Goal: Navigation & Orientation: Find specific page/section

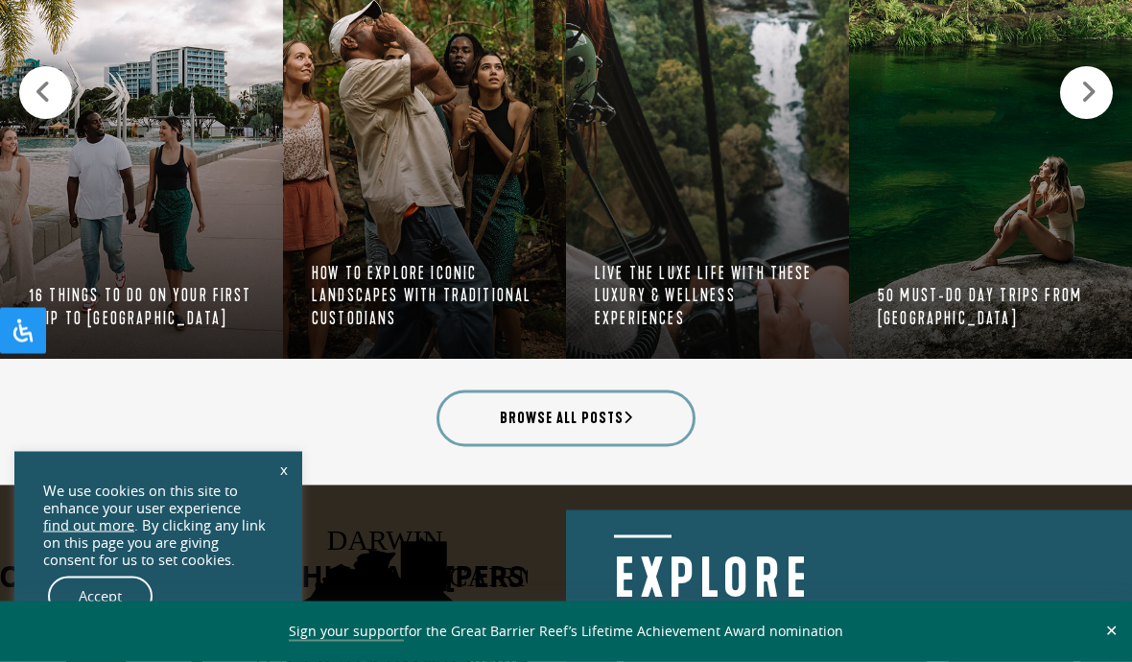
scroll to position [2044, 0]
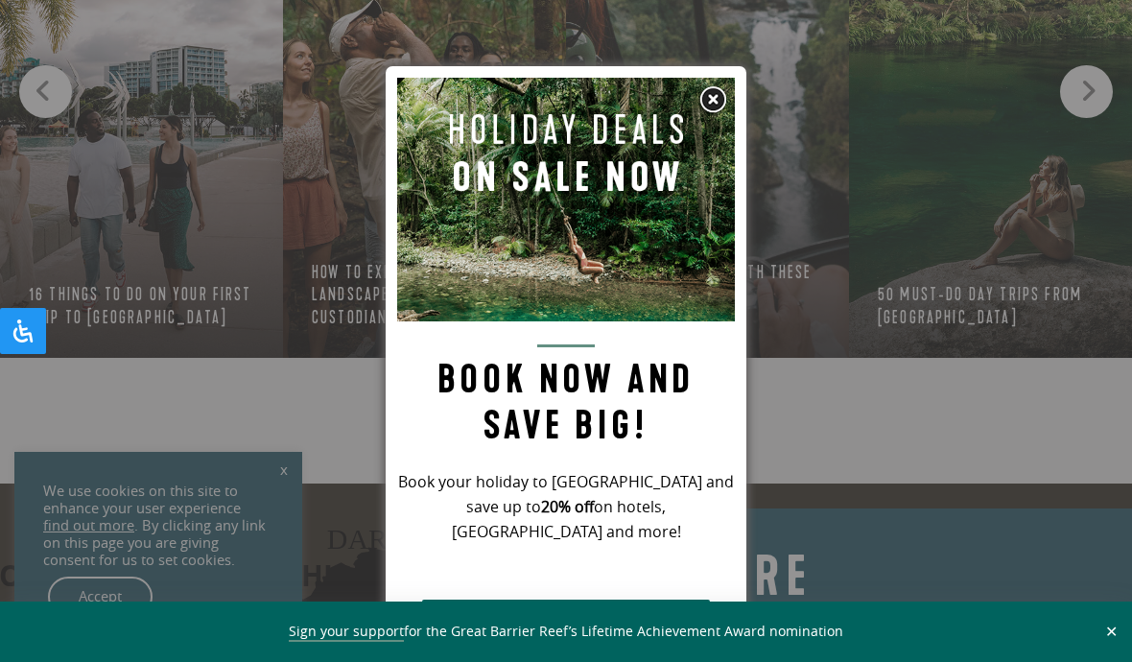
click at [728, 87] on img at bounding box center [566, 200] width 338 height 244
click at [710, 92] on img at bounding box center [712, 99] width 29 height 29
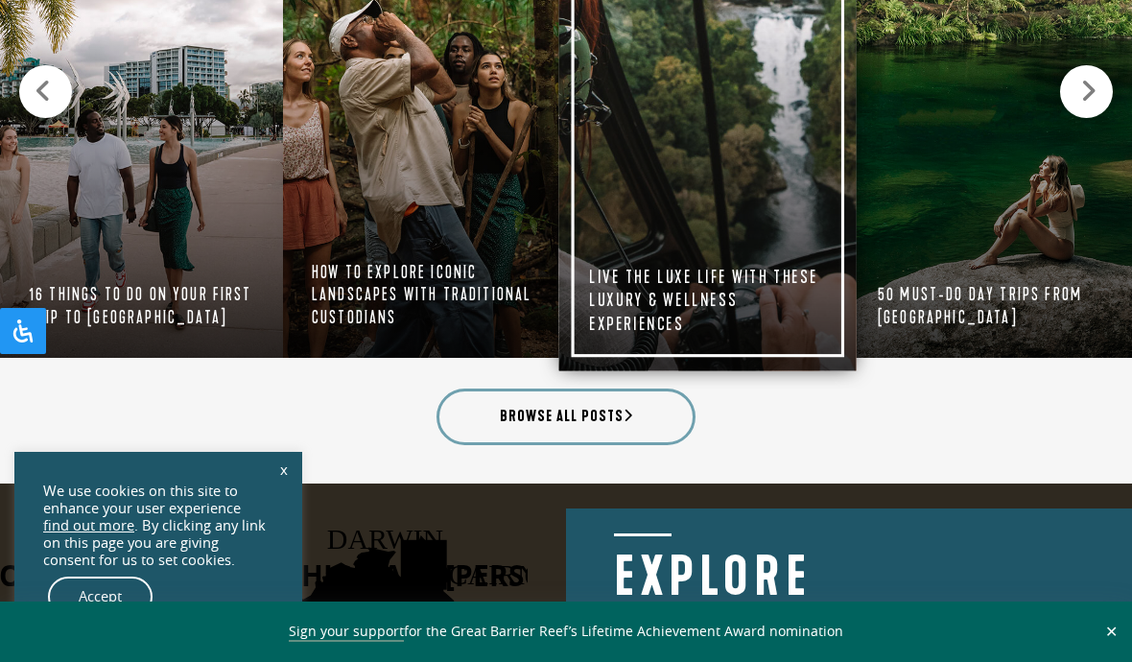
click at [715, 94] on link "Tropical Lifestyle & Culture Live the luxe life with these luxury & wellness ex…" at bounding box center [707, 101] width 297 height 539
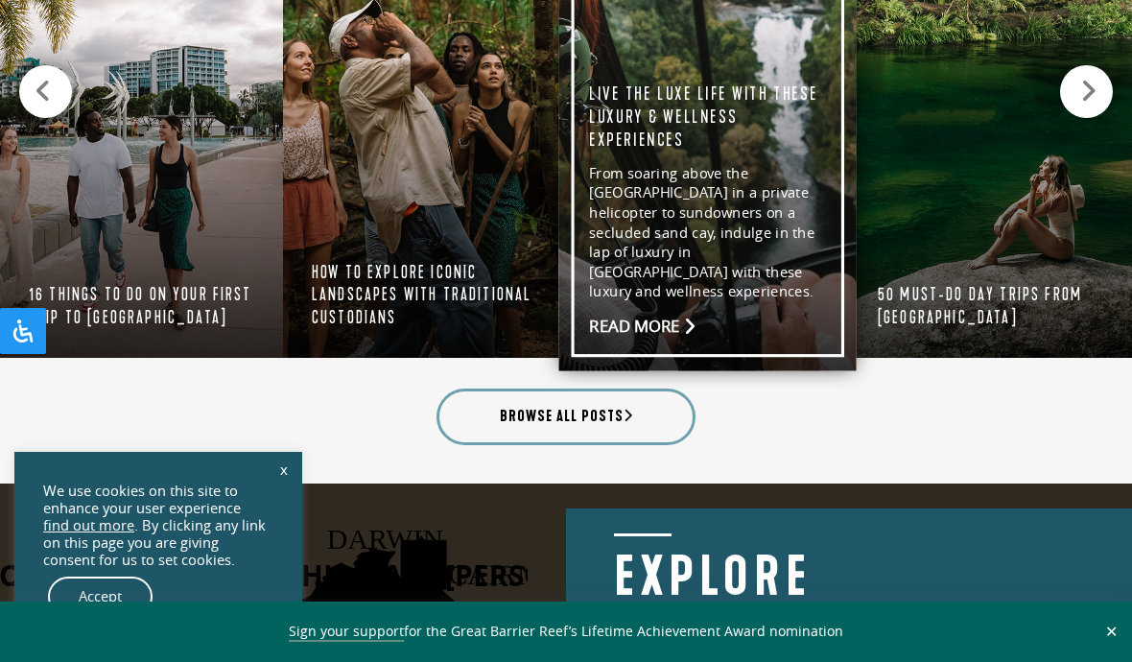
scroll to position [1810, 0]
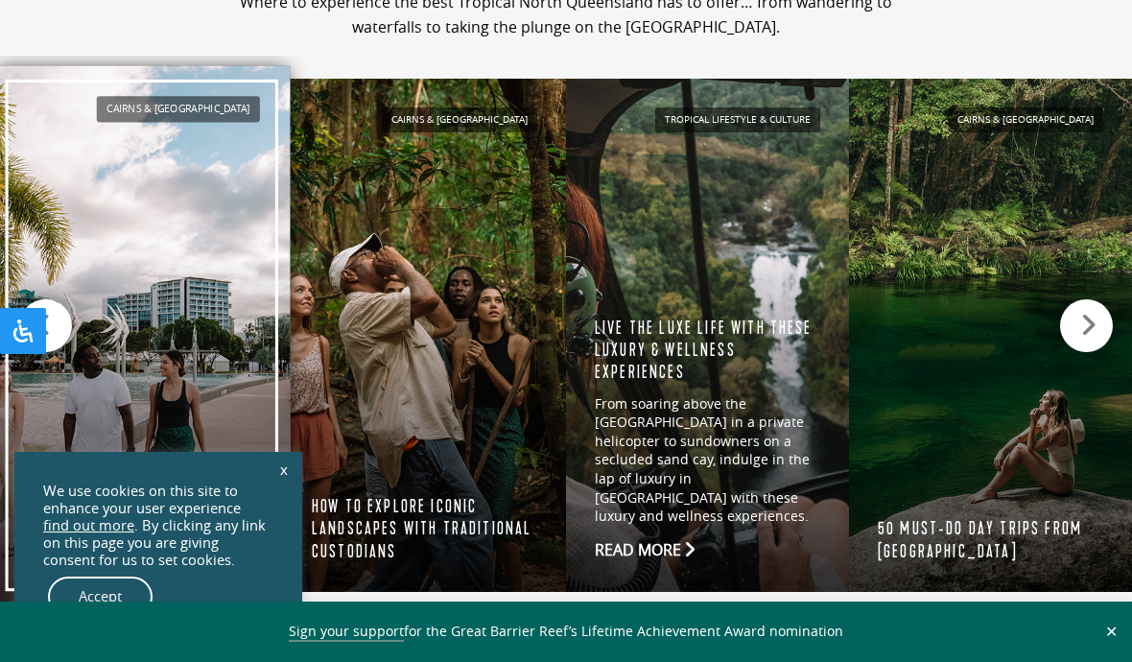
click at [189, 288] on link "Cairns & Northern Beaches 16 things to do on your first trip to Cairns If ever …" at bounding box center [141, 335] width 297 height 539
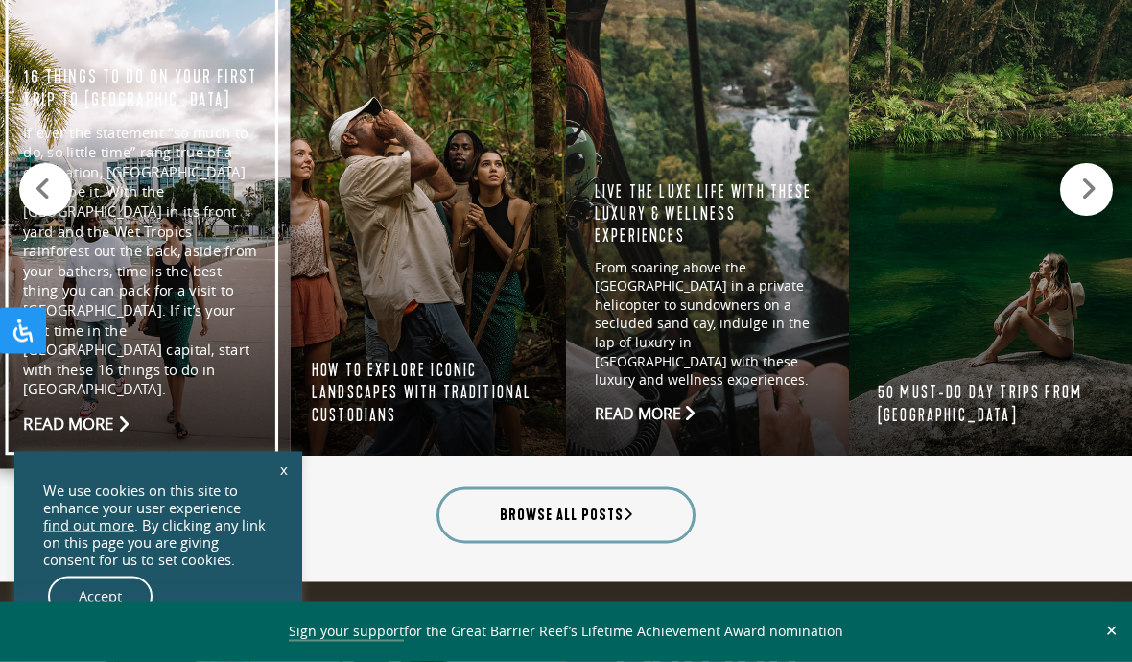
scroll to position [1947, 0]
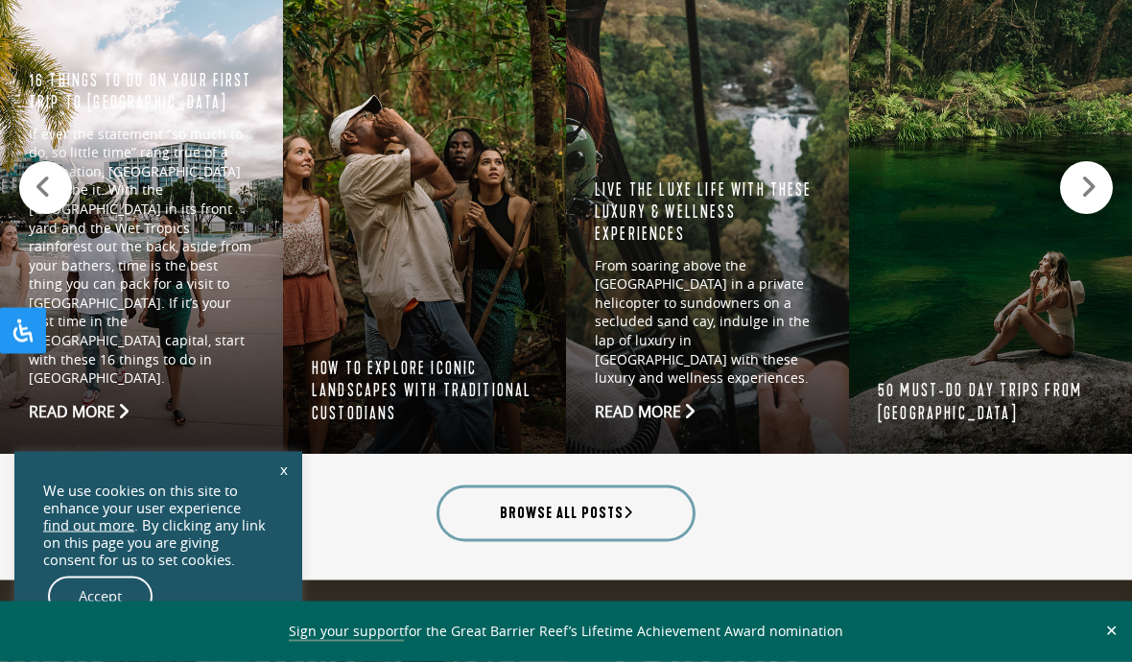
click at [270, 490] on link "x" at bounding box center [283, 469] width 27 height 42
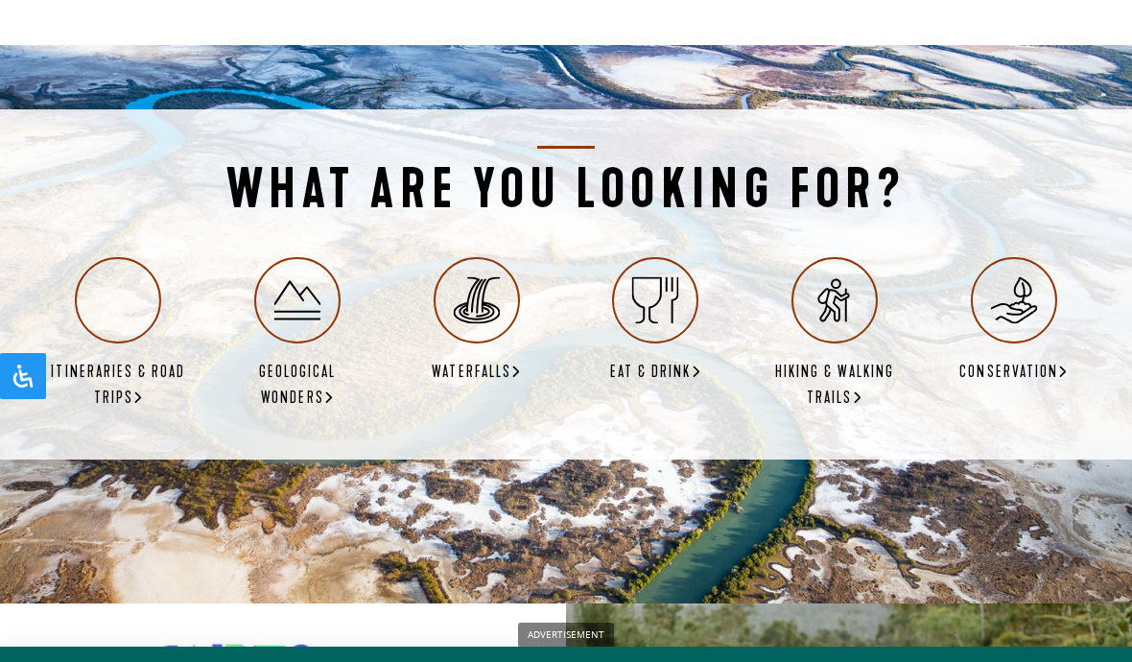
scroll to position [3328, 0]
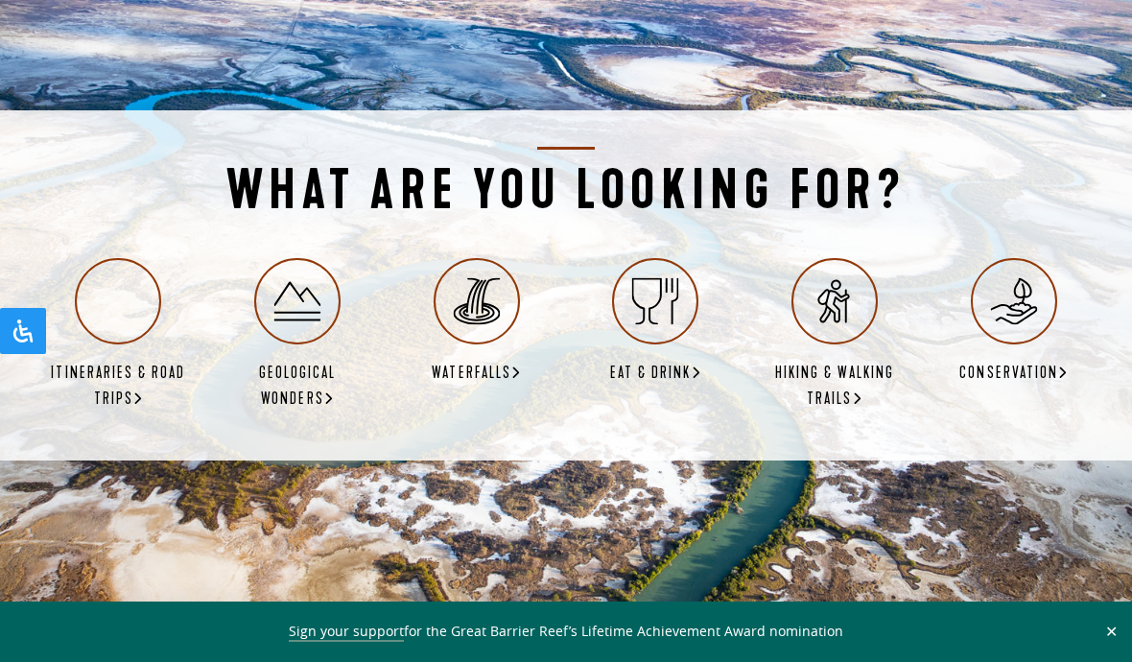
click at [474, 281] on icon at bounding box center [476, 301] width 47 height 47
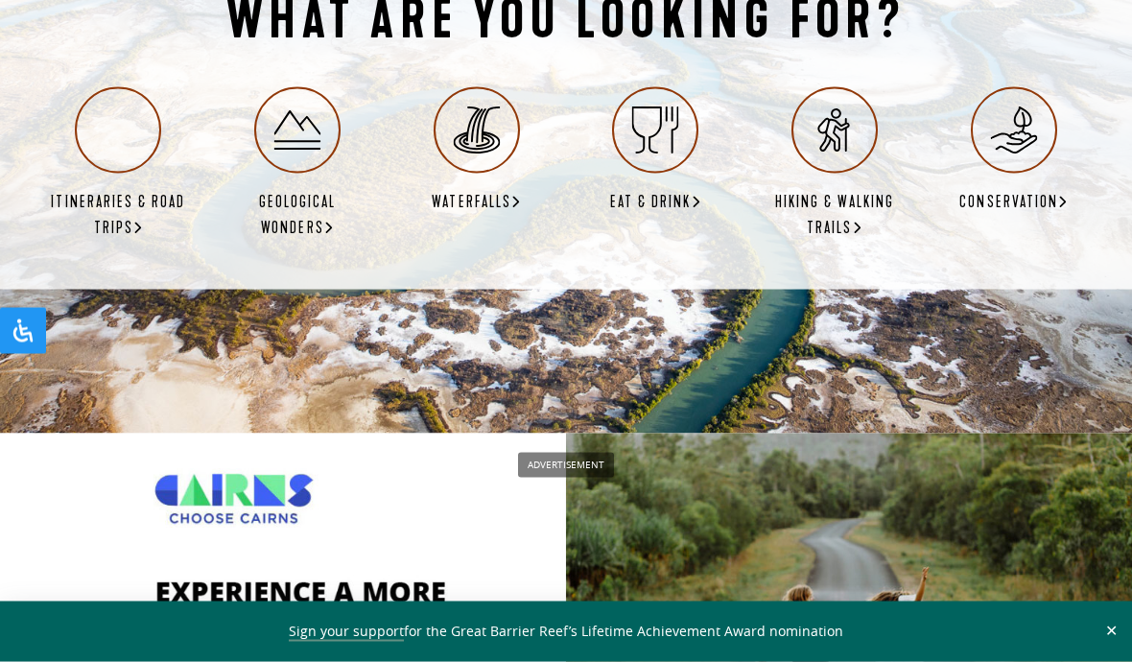
scroll to position [3500, 0]
click at [143, 220] on icon at bounding box center [138, 226] width 10 height 13
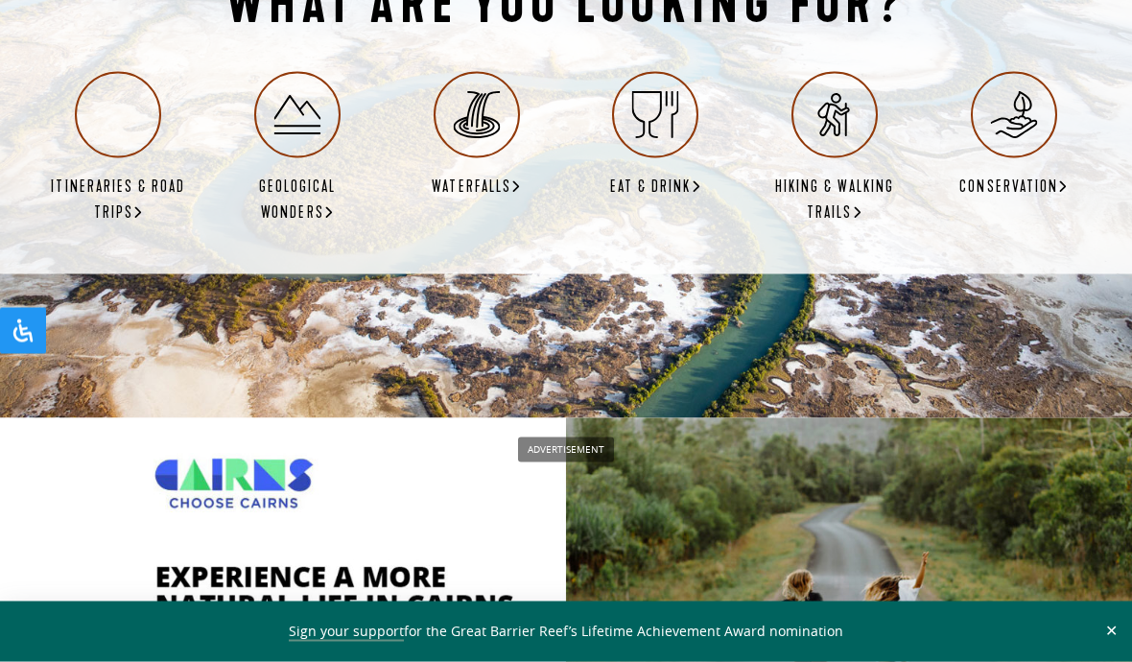
scroll to position [3489, 0]
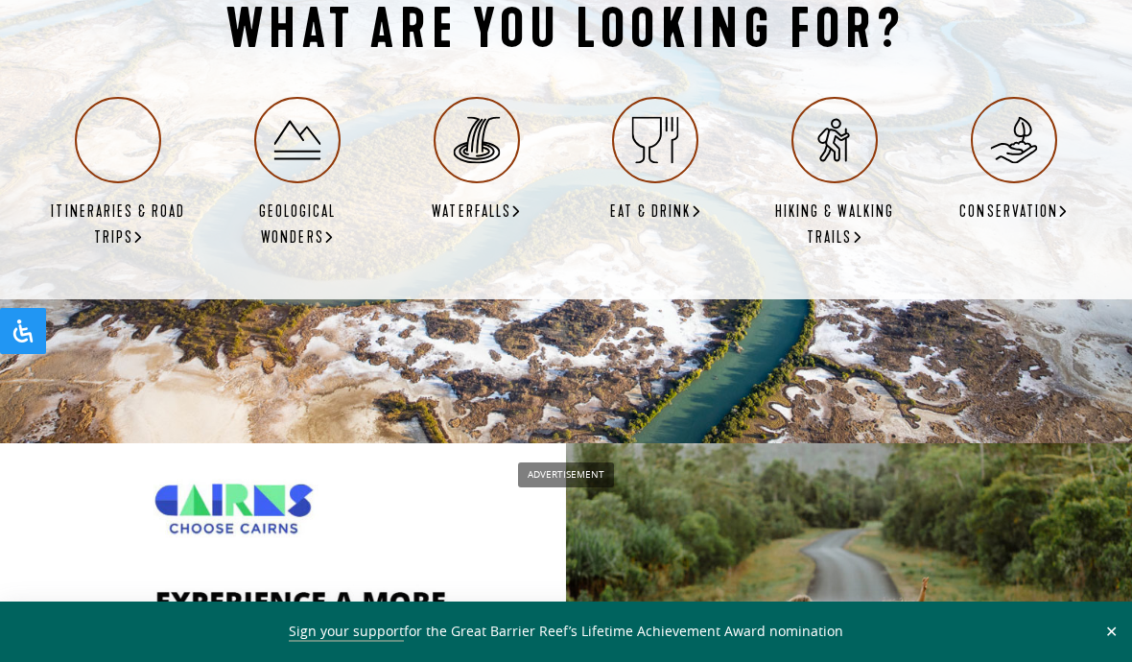
click at [299, 126] on icon at bounding box center [296, 140] width 47 height 47
